Goal: Information Seeking & Learning: Understand process/instructions

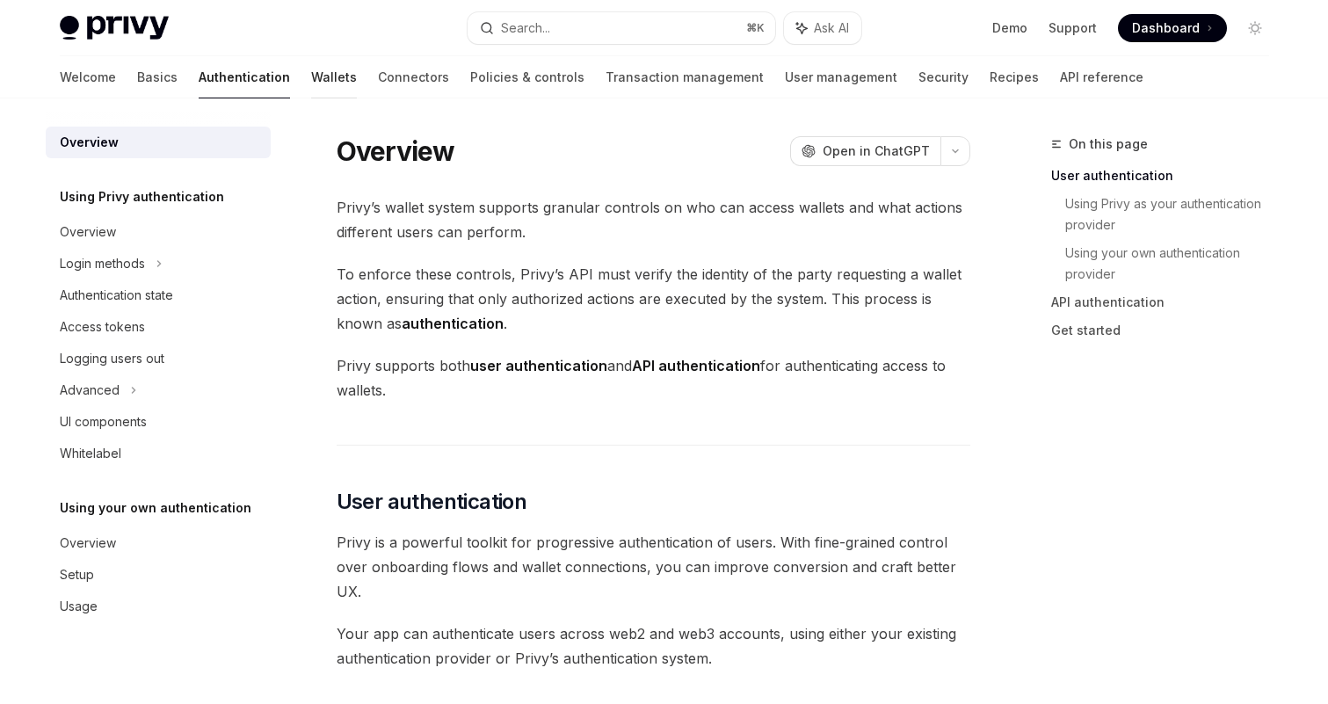
click at [311, 82] on link "Wallets" at bounding box center [334, 77] width 46 height 42
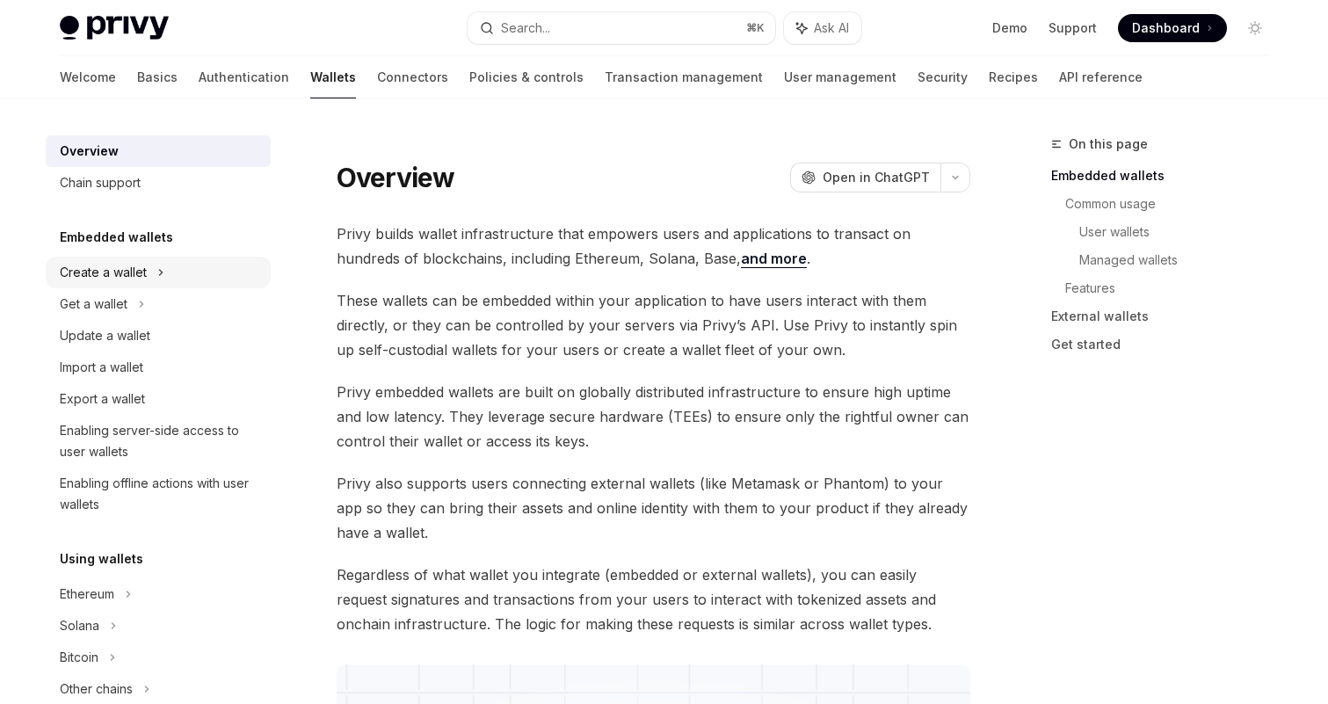
click at [163, 274] on div "Create a wallet" at bounding box center [158, 273] width 225 height 32
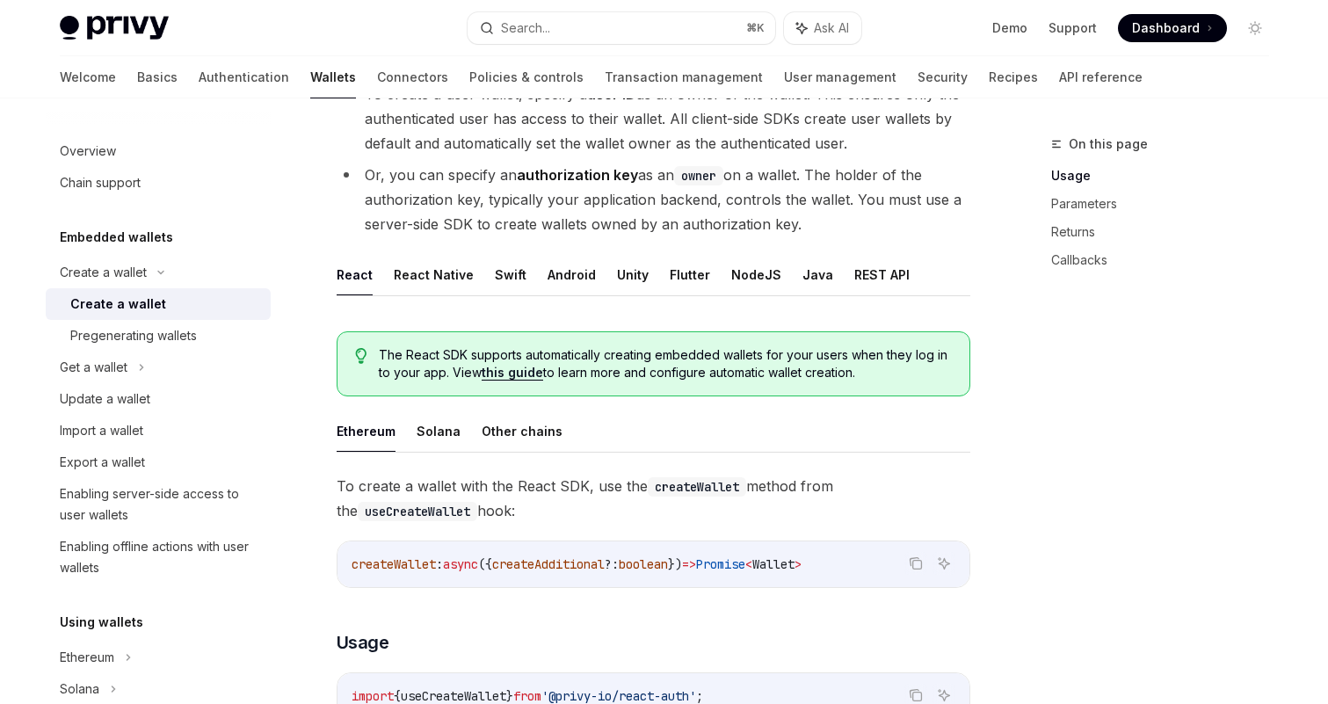
scroll to position [236, 0]
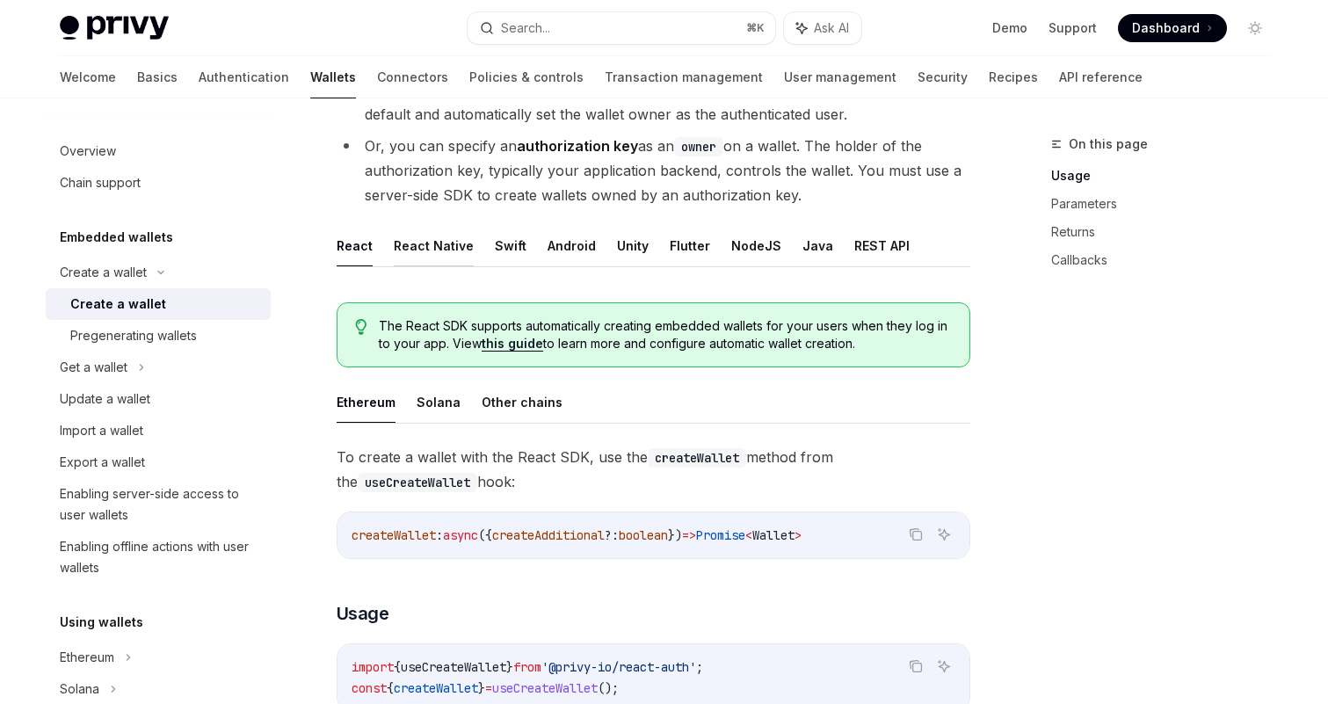
click at [411, 236] on button "React Native" at bounding box center [434, 245] width 80 height 41
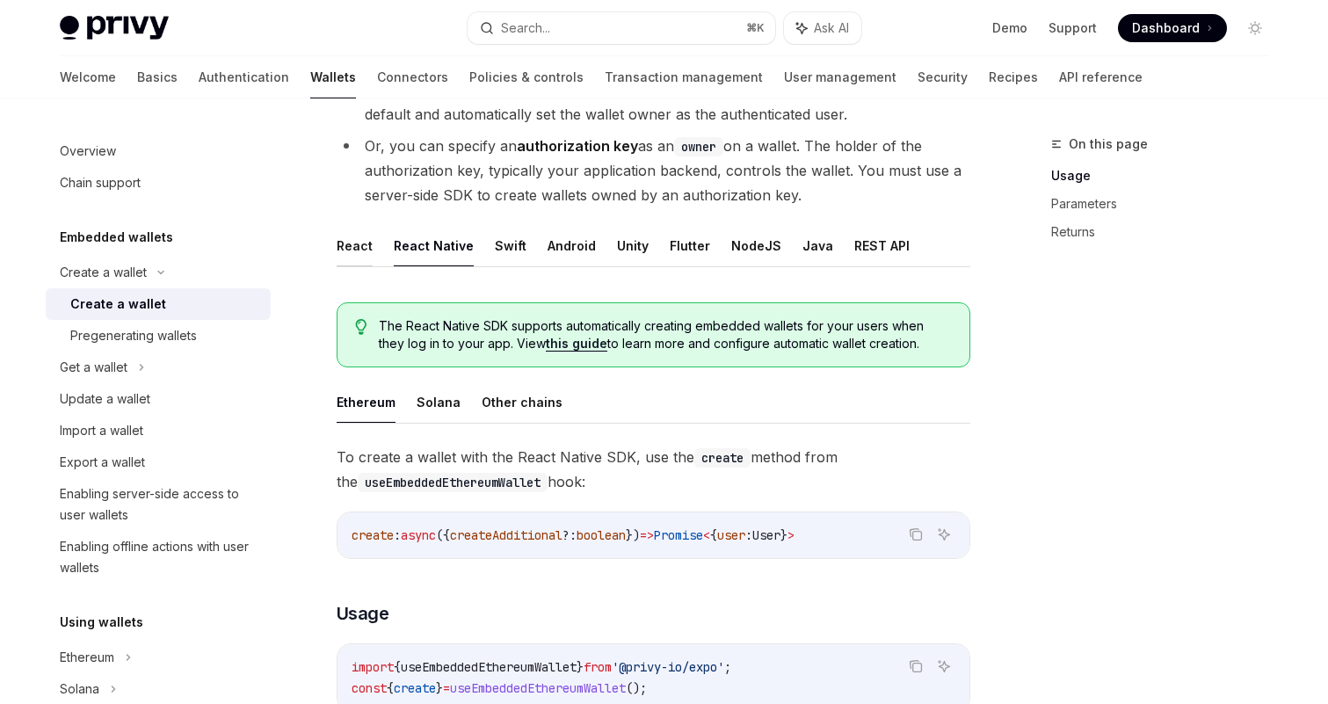
click at [358, 248] on button "React" at bounding box center [355, 245] width 36 height 41
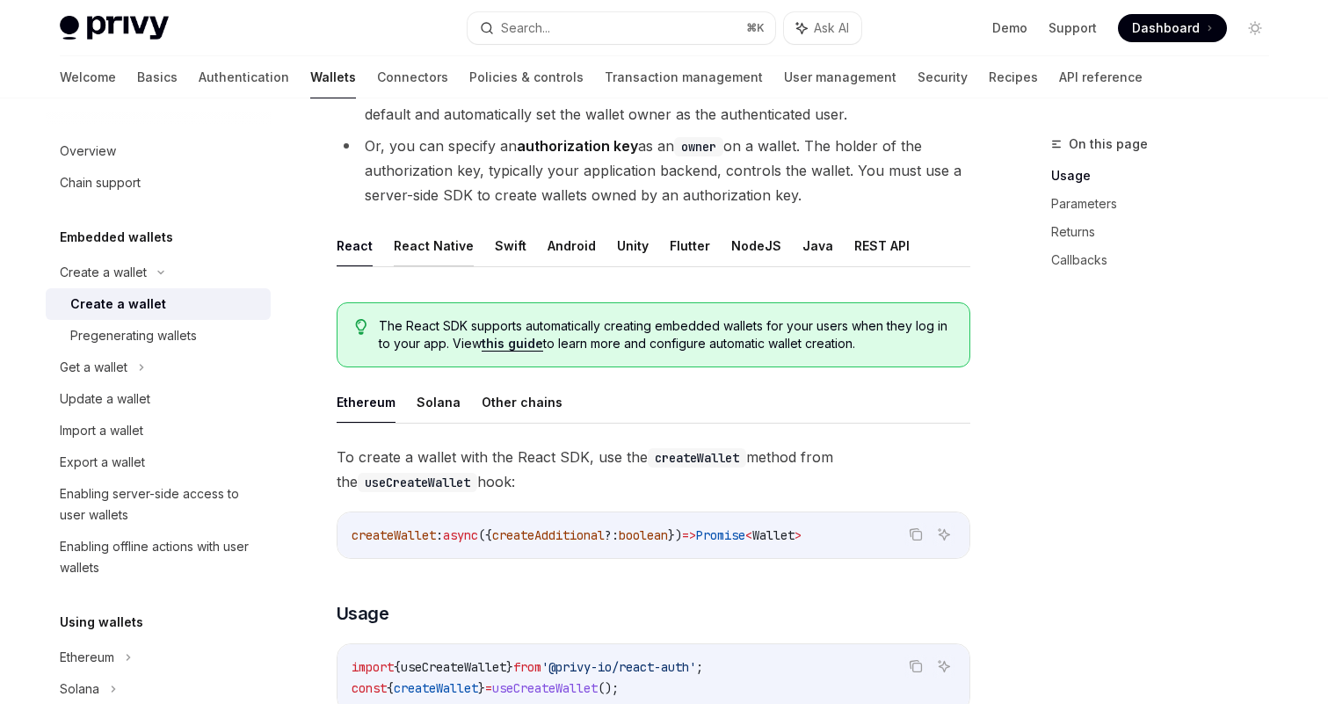
click at [402, 253] on button "React Native" at bounding box center [434, 245] width 80 height 41
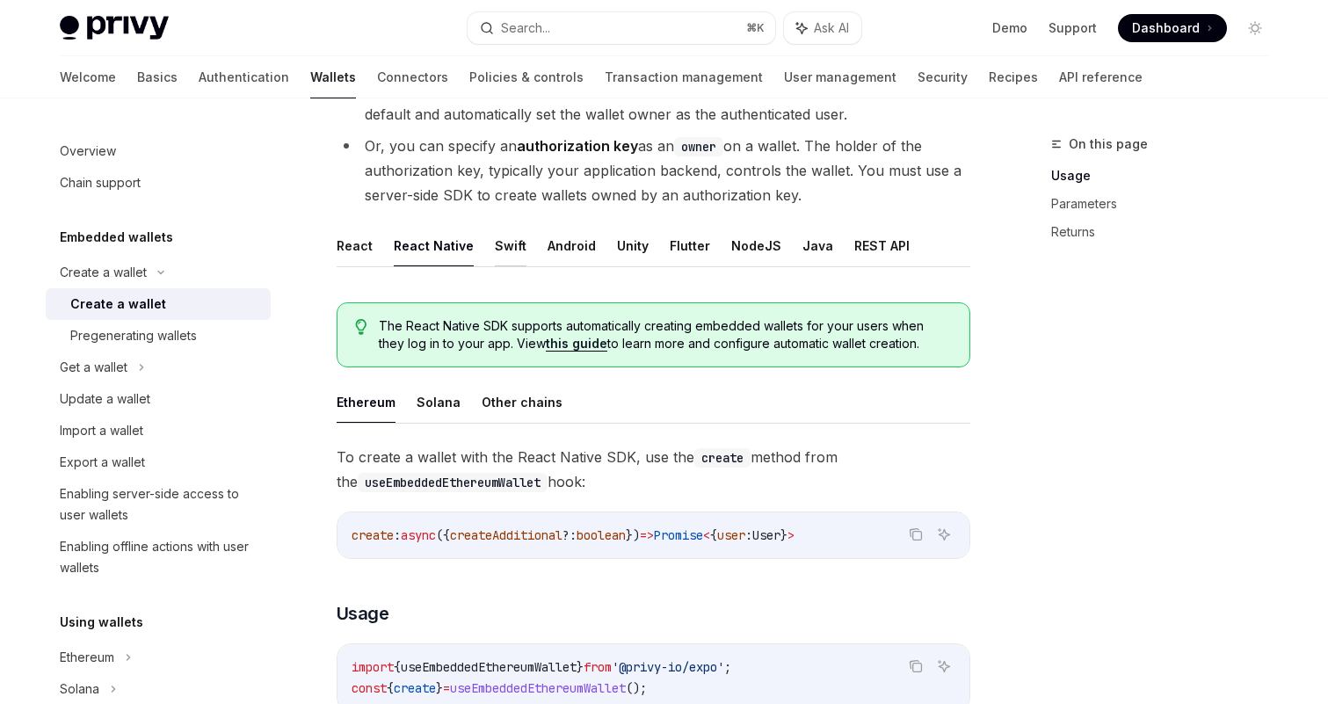
click at [499, 252] on button "Swift" at bounding box center [511, 245] width 32 height 41
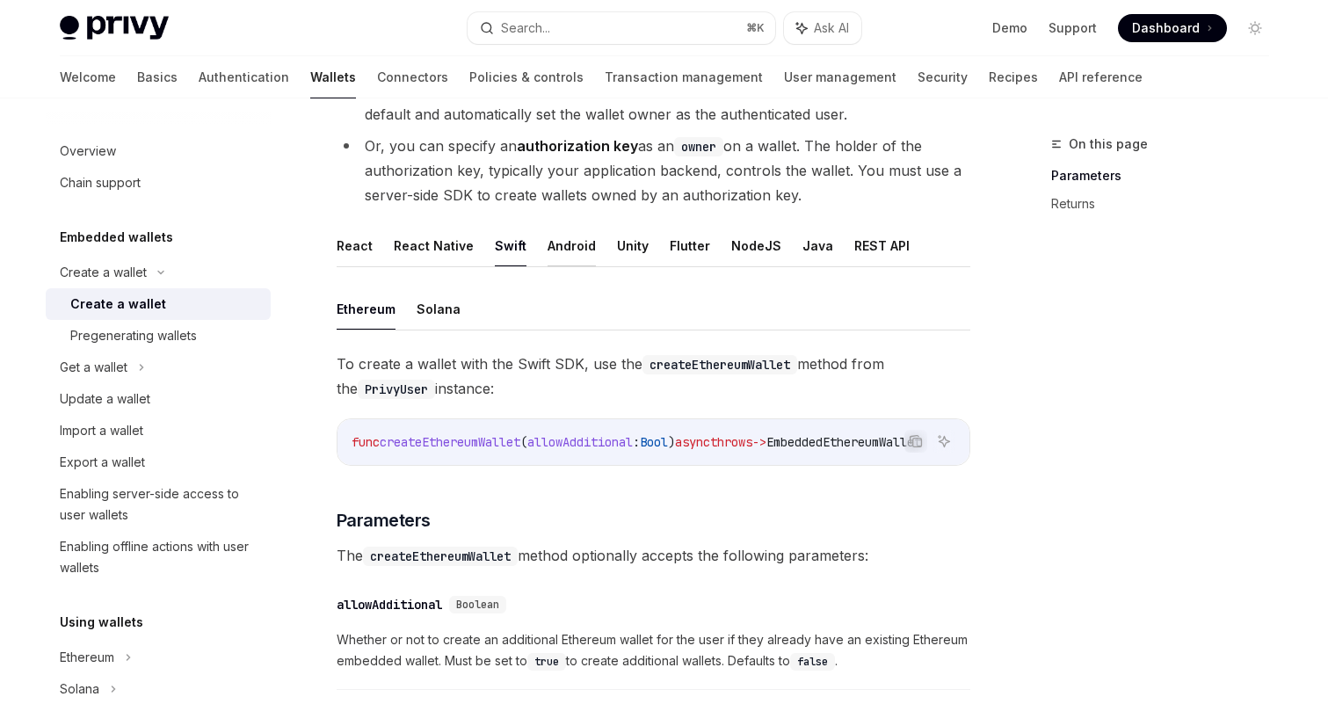
click at [569, 250] on button "Android" at bounding box center [571, 245] width 48 height 41
click at [617, 250] on button "Unity" at bounding box center [633, 245] width 32 height 41
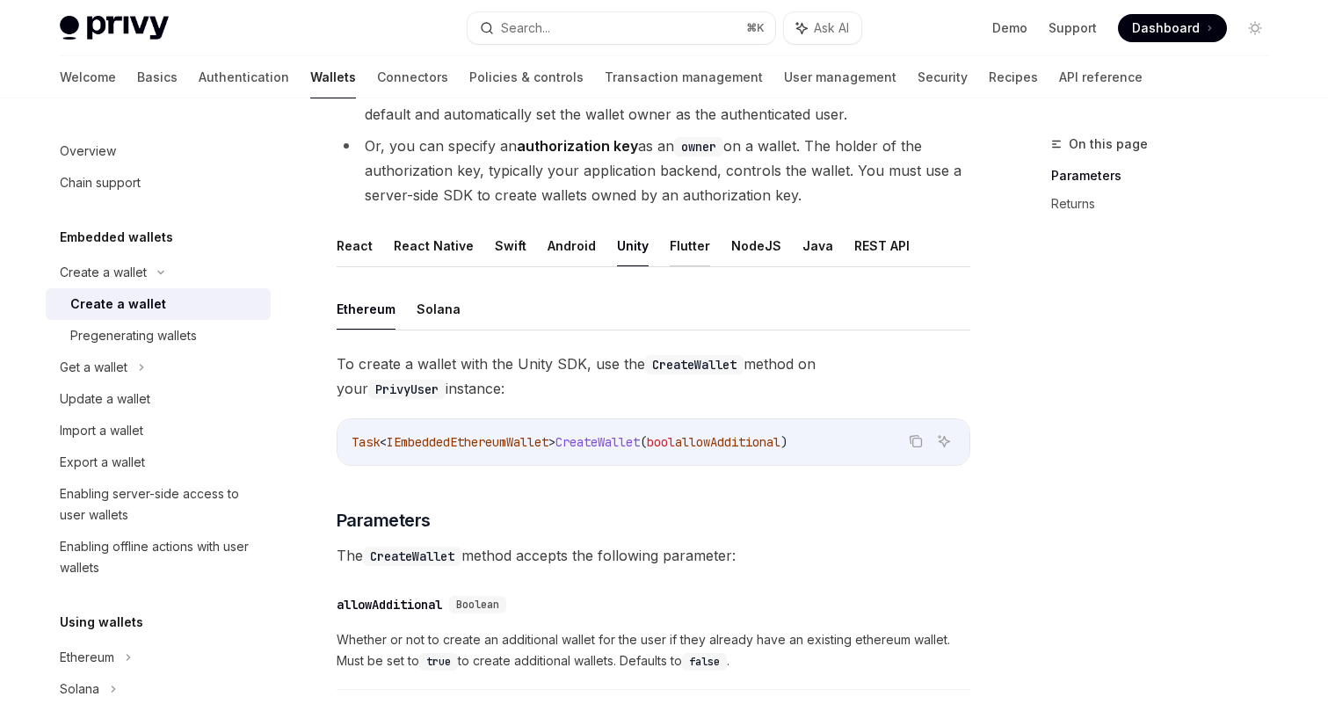
click at [684, 247] on button "Flutter" at bounding box center [690, 245] width 40 height 41
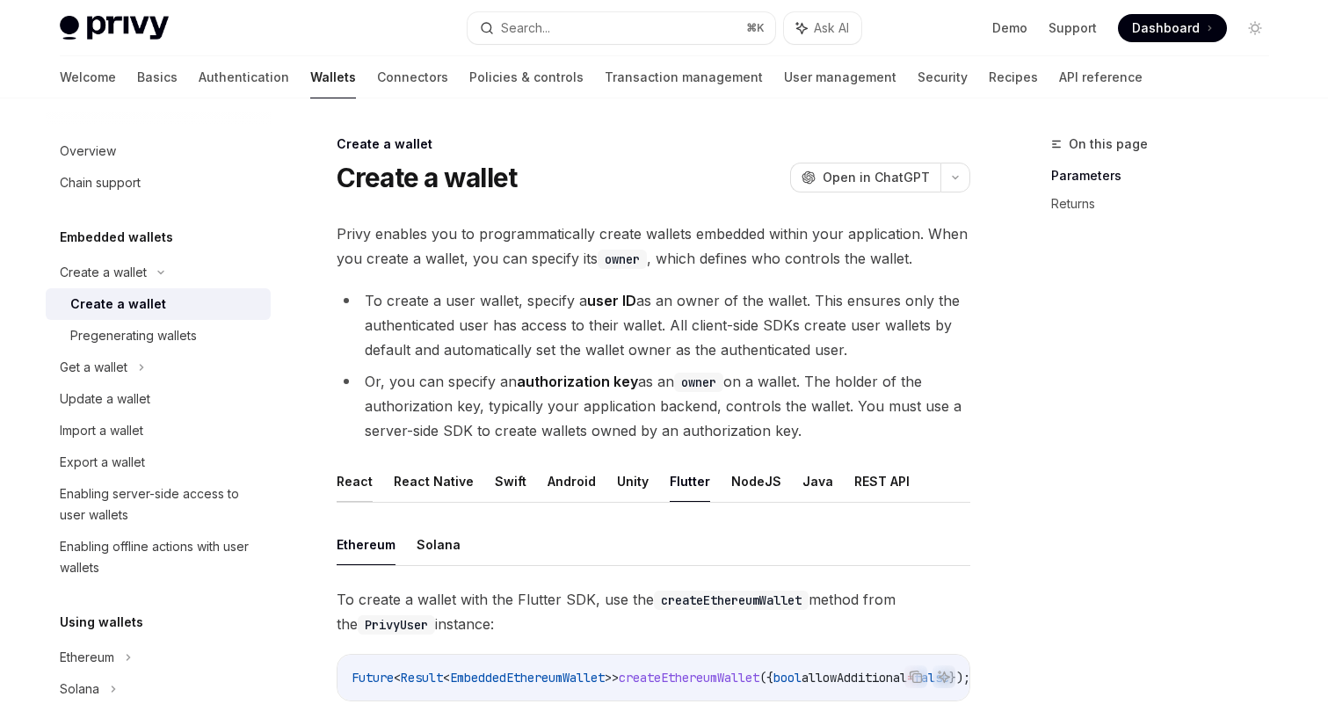
click at [359, 483] on button "React" at bounding box center [355, 480] width 36 height 41
type textarea "*"
